Goal: Find specific page/section: Find specific page/section

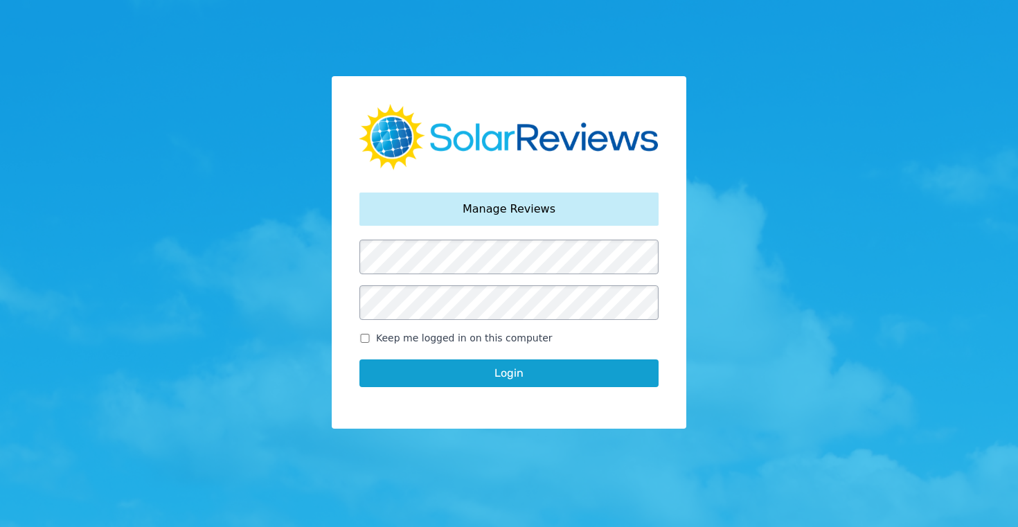
click at [364, 338] on input "Keep me logged in on this computer" at bounding box center [364, 338] width 11 height 9
checkbox input "true"
click at [503, 375] on button "Login" at bounding box center [508, 373] width 299 height 28
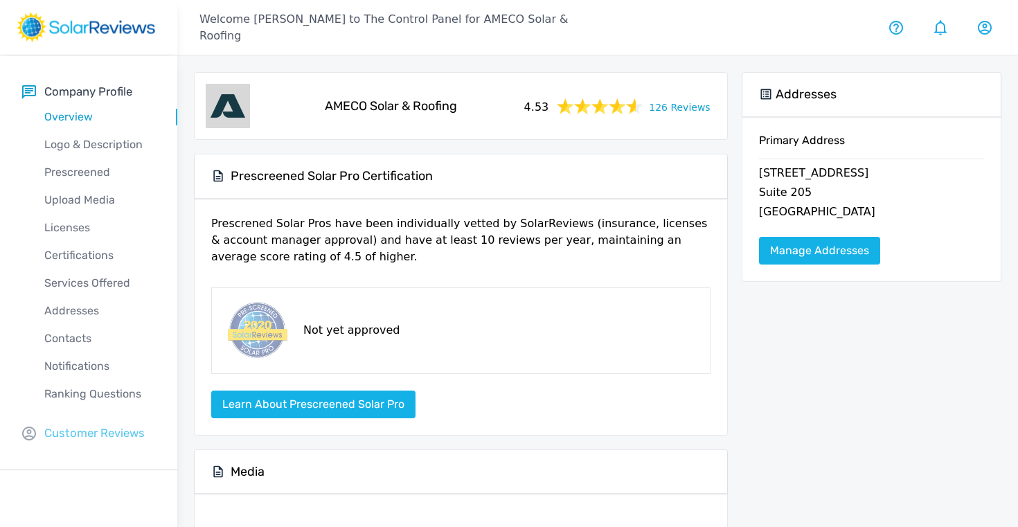
click at [96, 437] on p "Customer Reviews" at bounding box center [94, 432] width 100 height 17
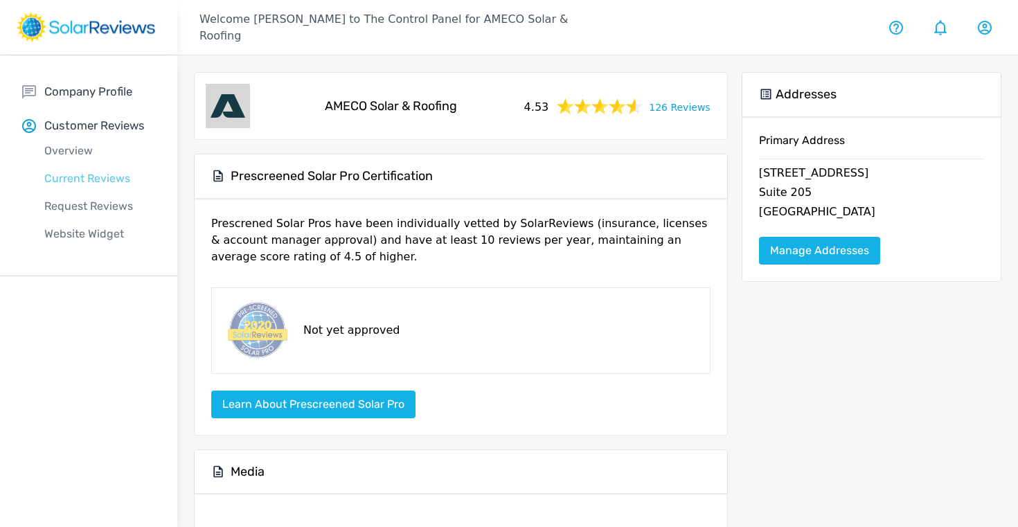
click at [82, 180] on p "Current Reviews" at bounding box center [99, 178] width 155 height 17
